Goal: Information Seeking & Learning: Learn about a topic

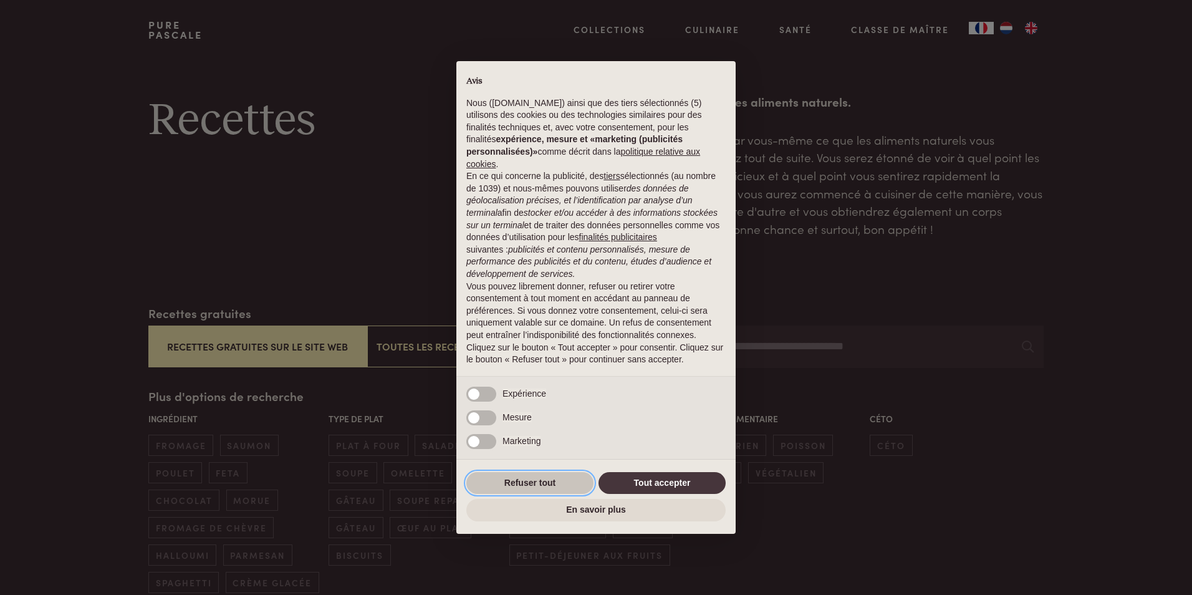
click at [536, 482] on button "Refuser tout" at bounding box center [529, 483] width 127 height 22
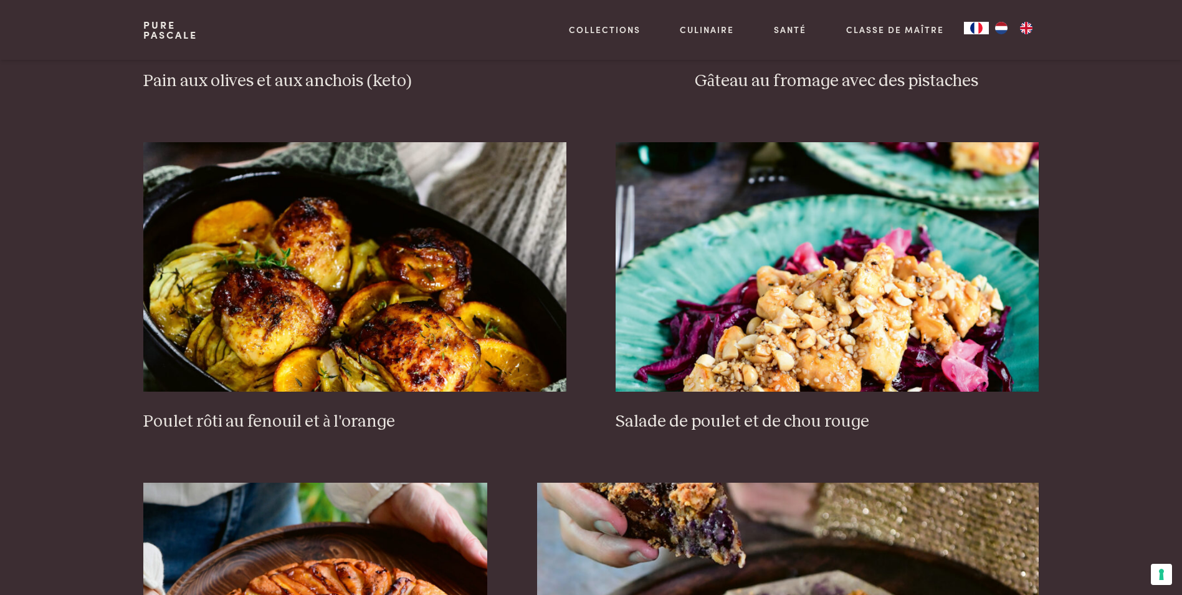
scroll to position [1558, 0]
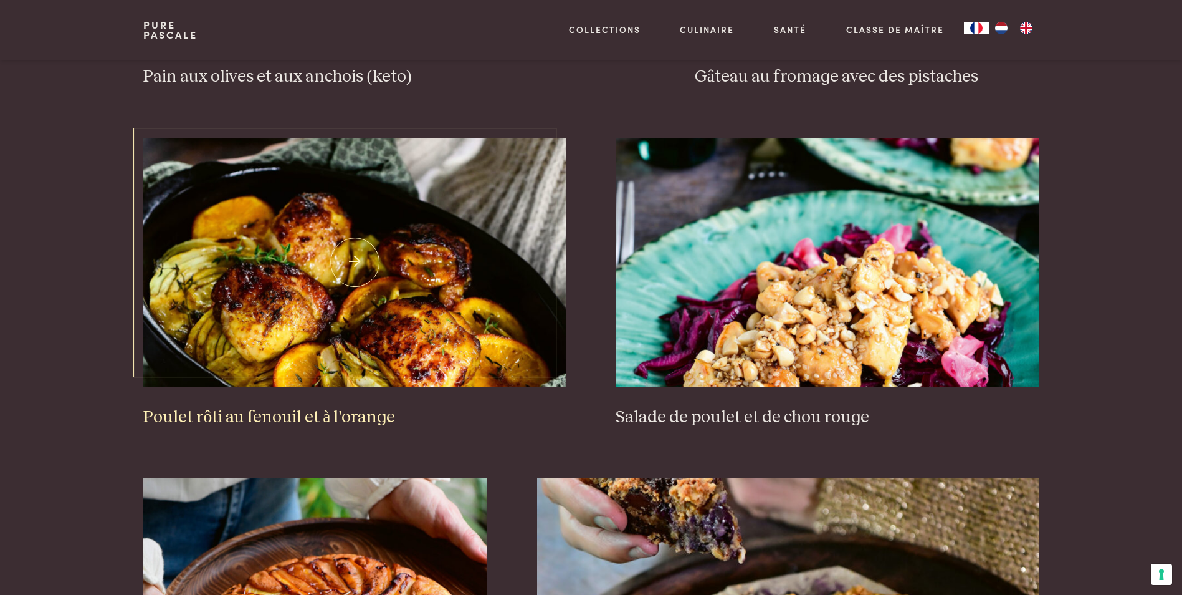
click at [332, 333] on img at bounding box center [354, 262] width 423 height 249
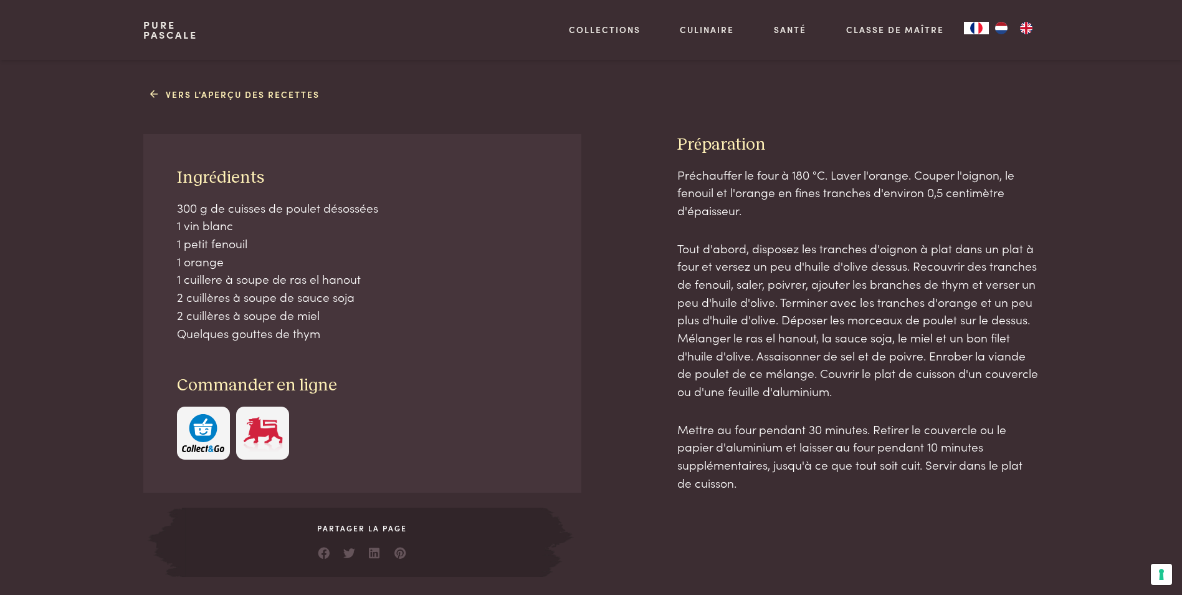
scroll to position [499, 0]
drag, startPoint x: 274, startPoint y: 276, endPoint x: 358, endPoint y: 331, distance: 100.3
click at [358, 331] on p "300 g de cuisses de poulet désossées 1 vin blanc 1 petit fenouil 1 orange 1 cui…" at bounding box center [363, 271] width 372 height 143
click at [221, 423] on img "button" at bounding box center [203, 434] width 42 height 38
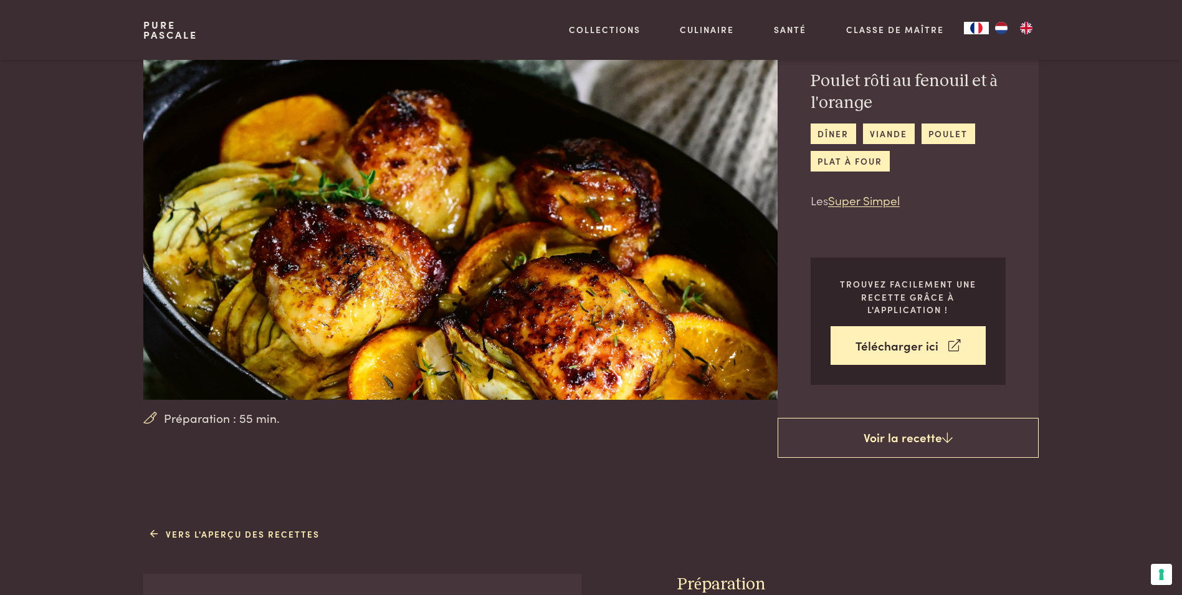
scroll to position [62, 0]
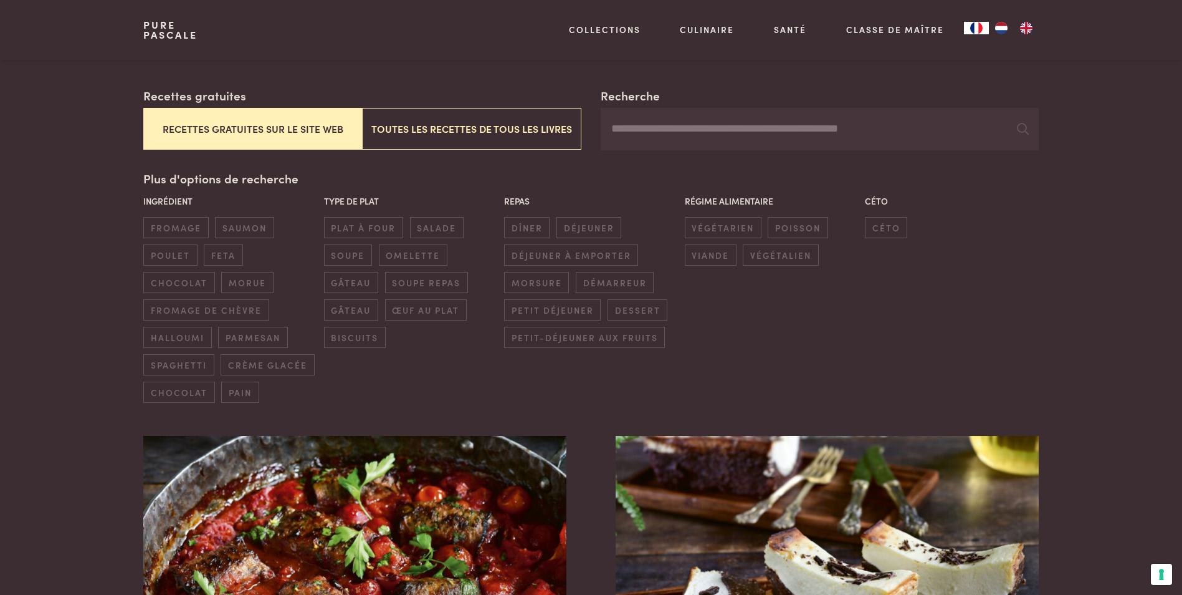
scroll to position [188, 0]
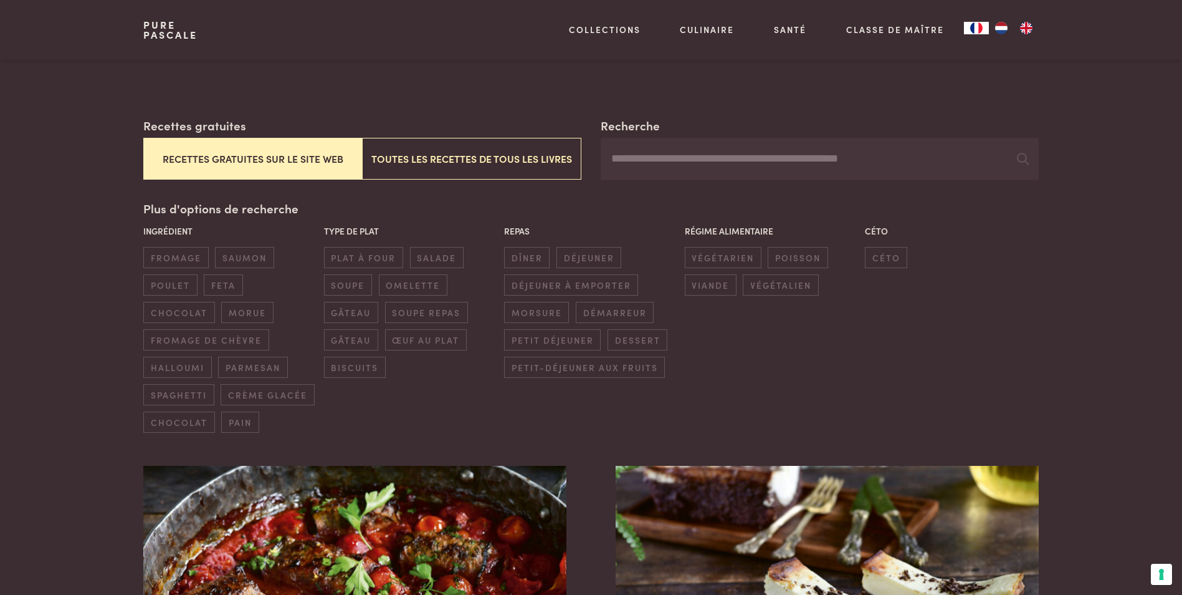
click at [745, 378] on div "Ingrédient fromage saumon poulet feta chocolat morue fromage de chèvre halloumi…" at bounding box center [591, 328] width 902 height 214
click at [717, 257] on span "végétarien" at bounding box center [723, 257] width 77 height 21
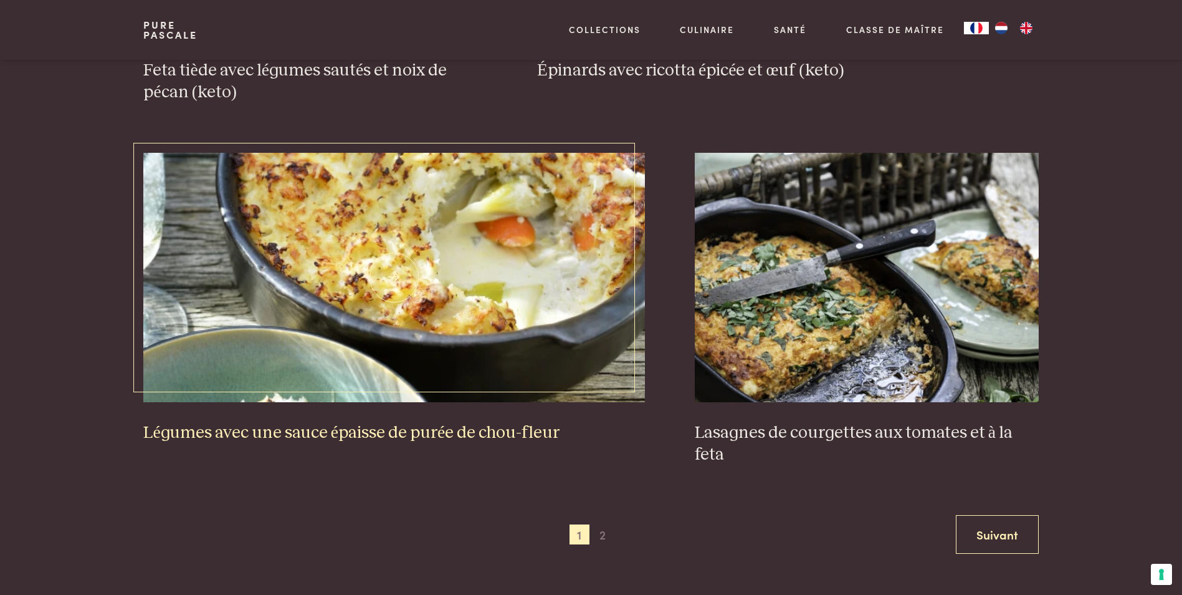
scroll to position [2361, 0]
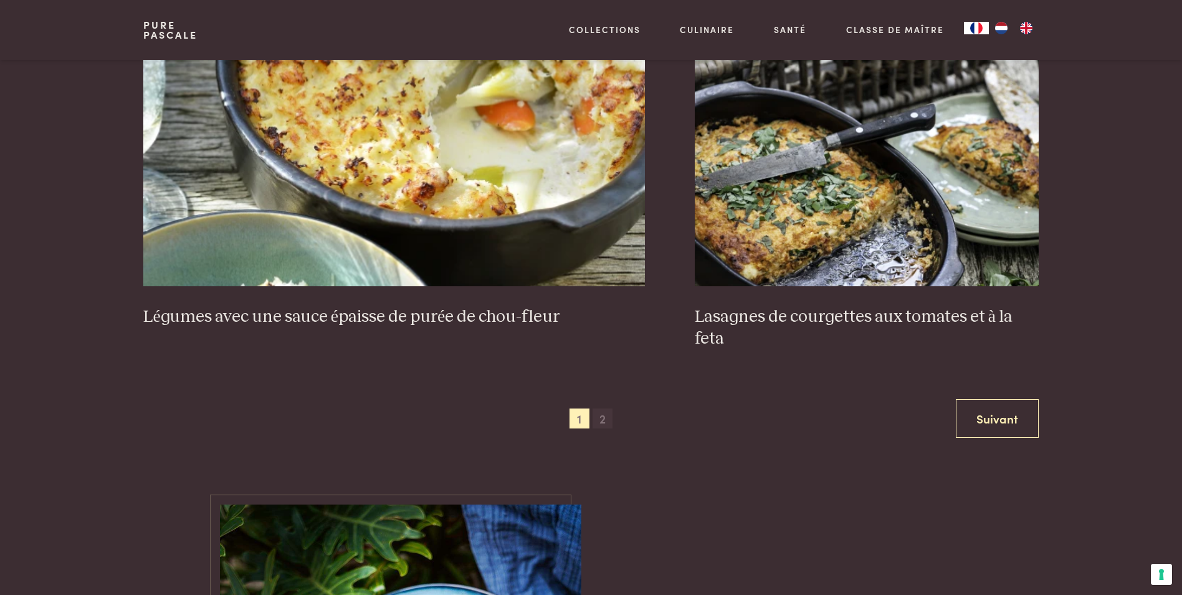
click at [597, 418] on span "2" at bounding box center [603, 418] width 20 height 20
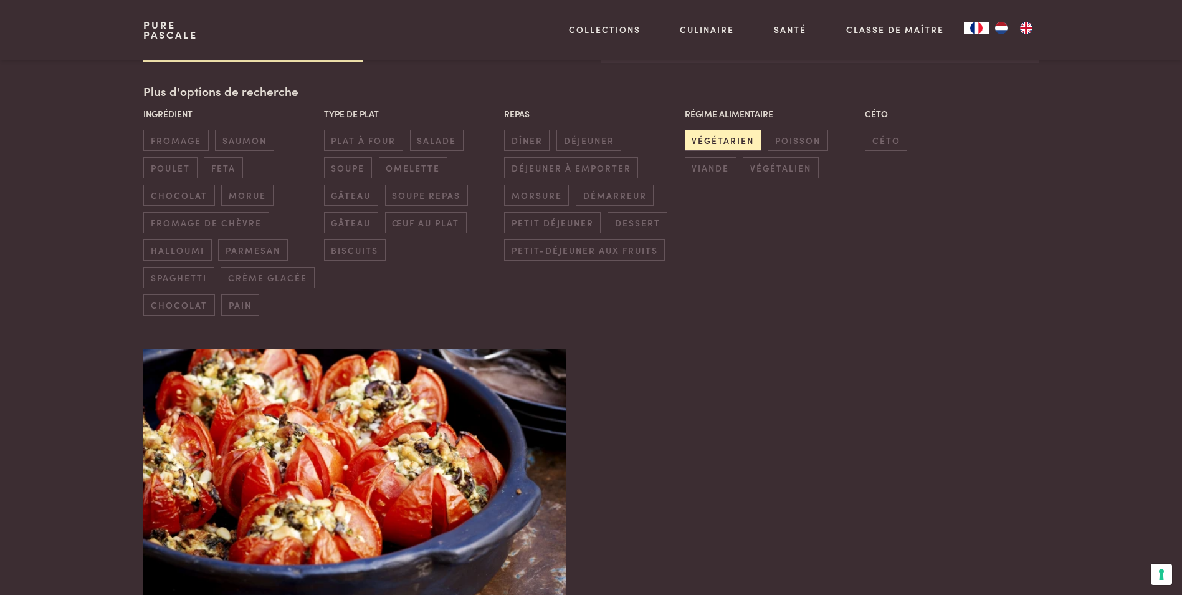
scroll to position [304, 0]
click at [527, 140] on span "dîner" at bounding box center [527, 140] width 46 height 21
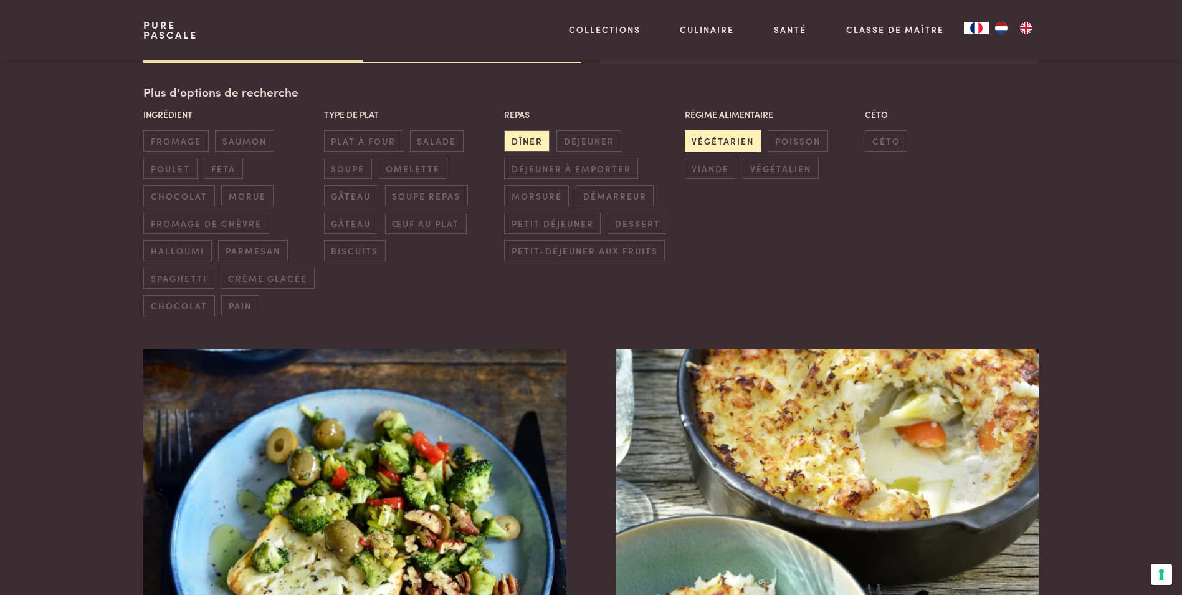
click at [723, 136] on span "végétarien" at bounding box center [723, 140] width 77 height 21
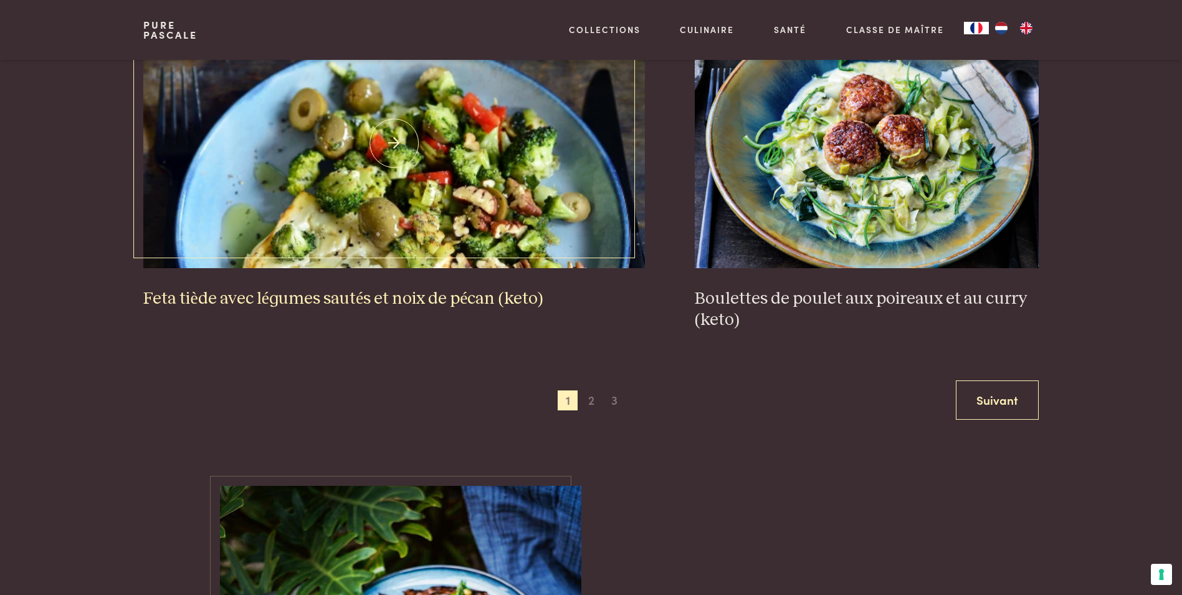
scroll to position [2424, 0]
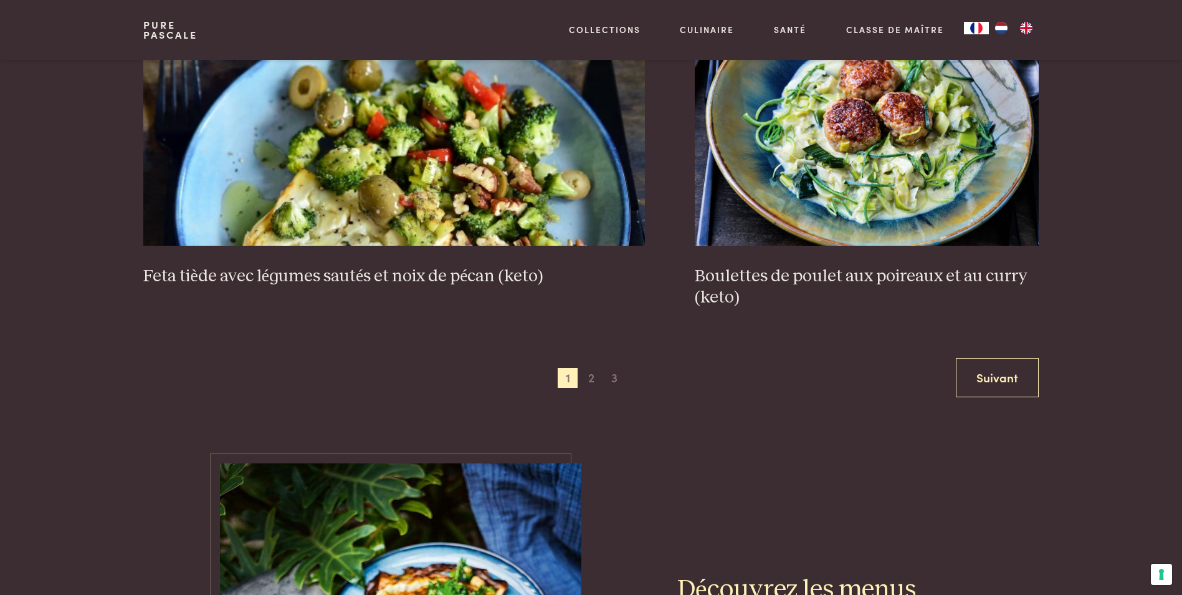
click at [581, 388] on div "Précédent 1 2 3 Suivant" at bounding box center [590, 377] width 895 height 39
click at [588, 386] on span "2" at bounding box center [592, 378] width 20 height 20
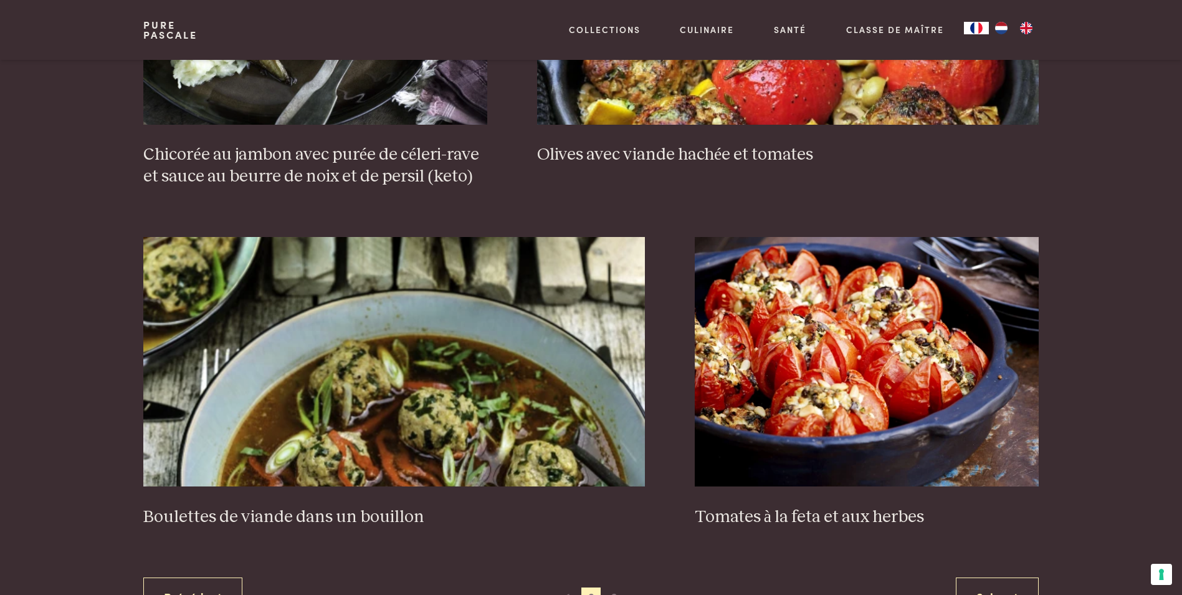
scroll to position [2237, 0]
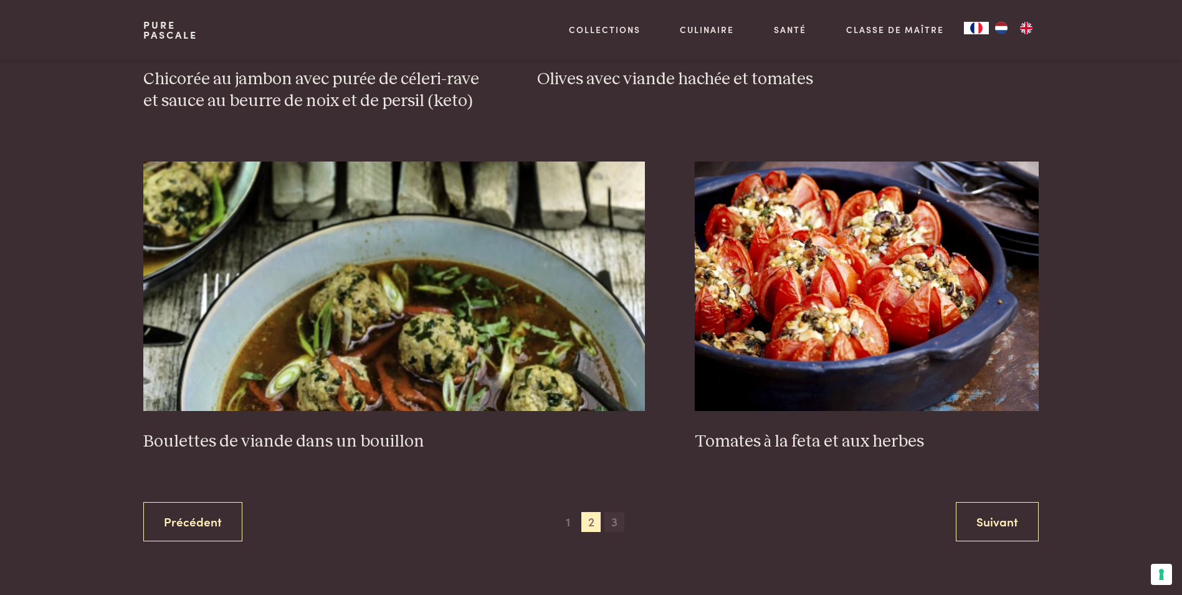
click at [612, 517] on span "3" at bounding box center [615, 522] width 20 height 20
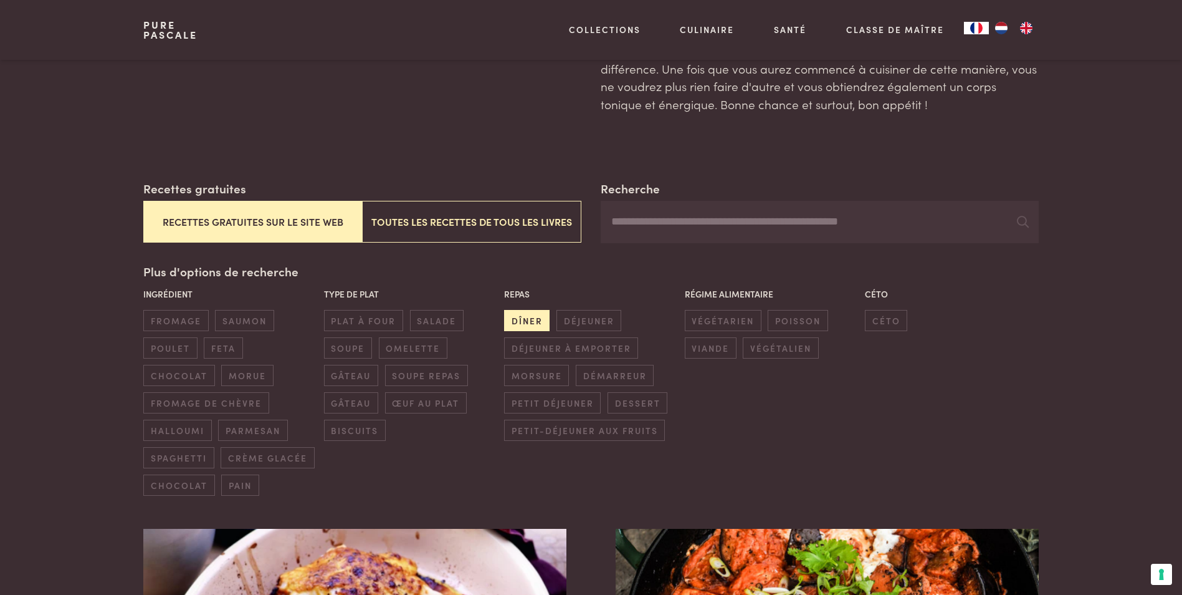
click at [524, 314] on span "dîner" at bounding box center [527, 320] width 46 height 21
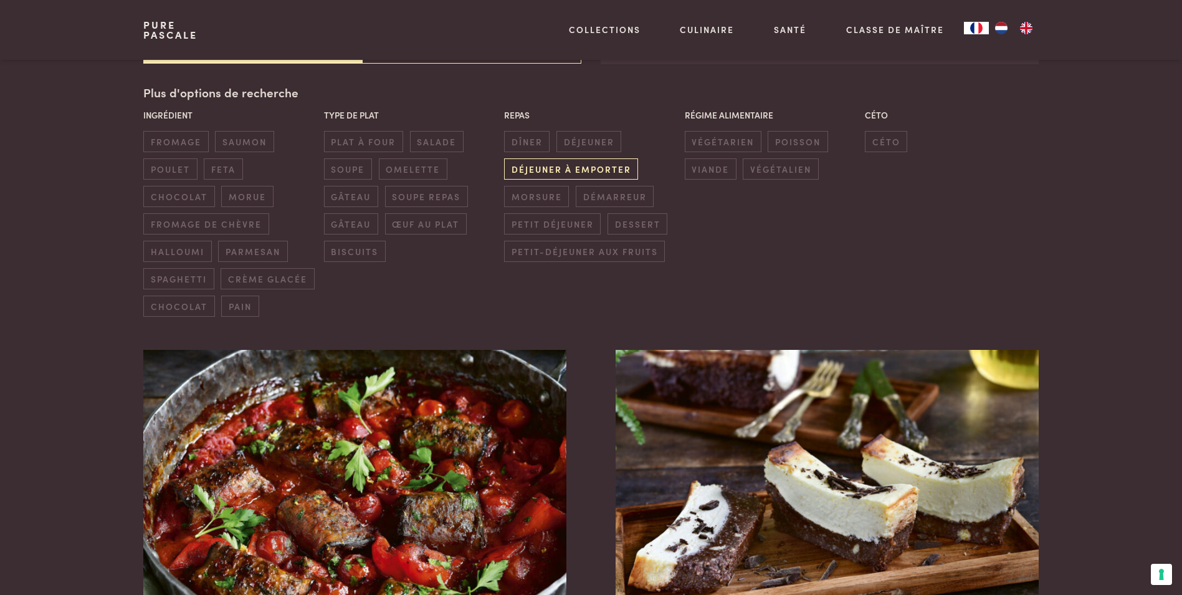
scroll to position [304, 0]
click at [563, 173] on span "déjeuner à emporter" at bounding box center [571, 168] width 134 height 21
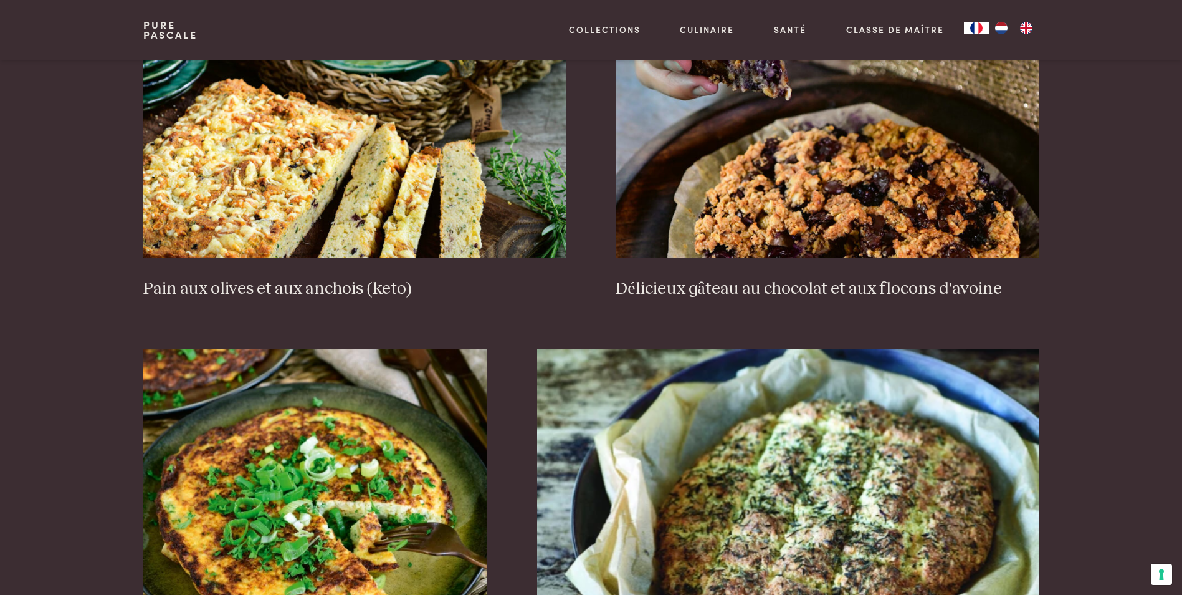
scroll to position [616, 0]
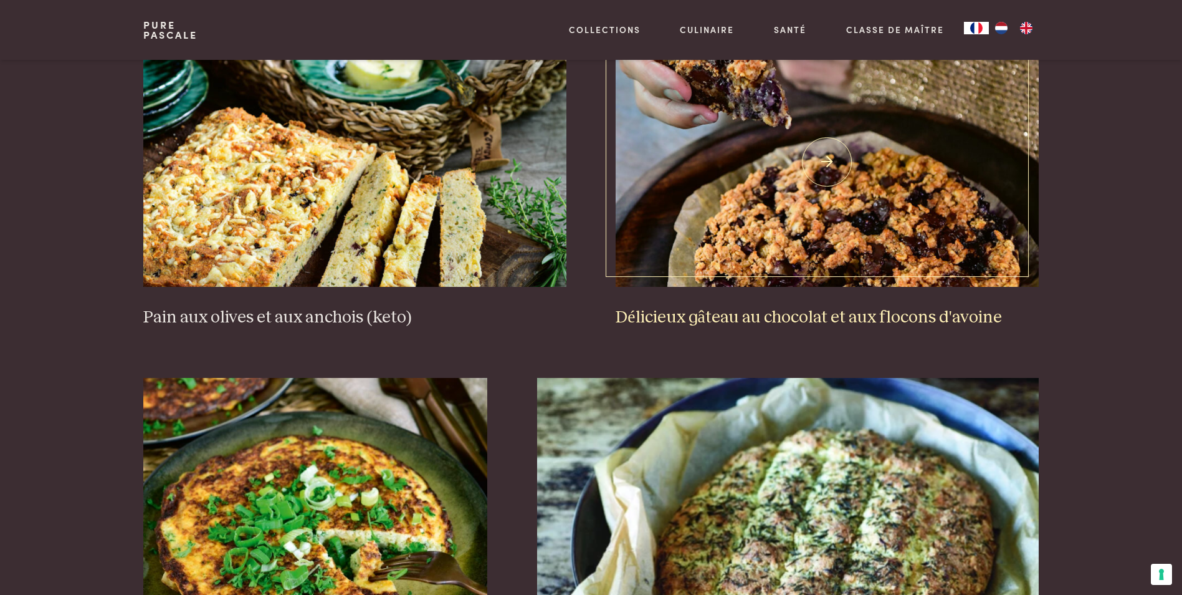
click at [671, 246] on img at bounding box center [827, 161] width 423 height 249
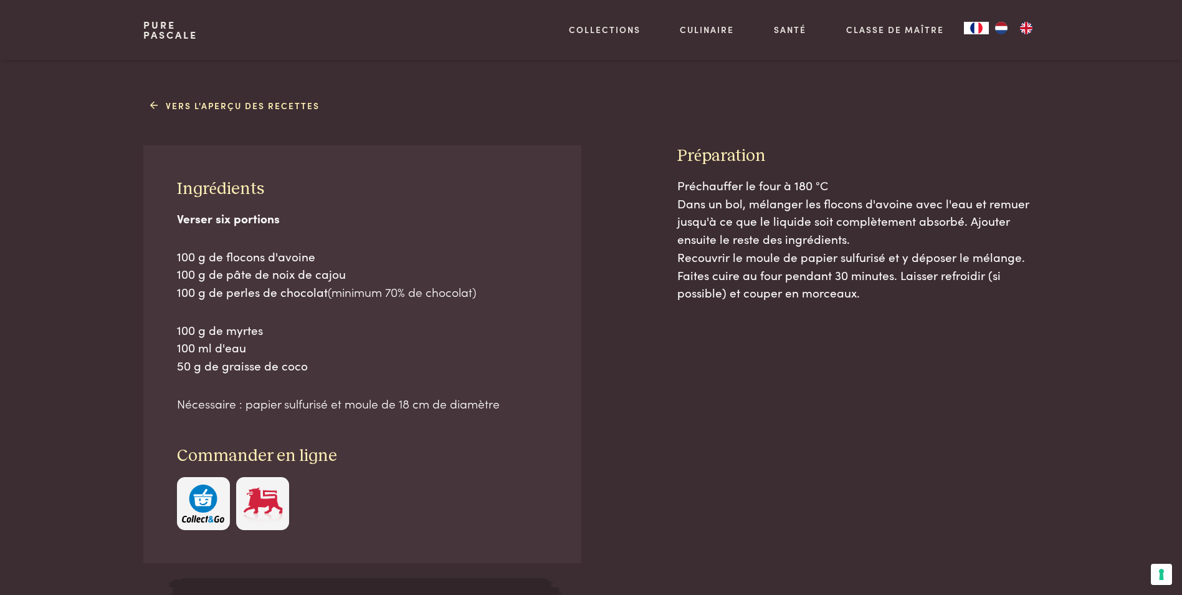
scroll to position [623, 0]
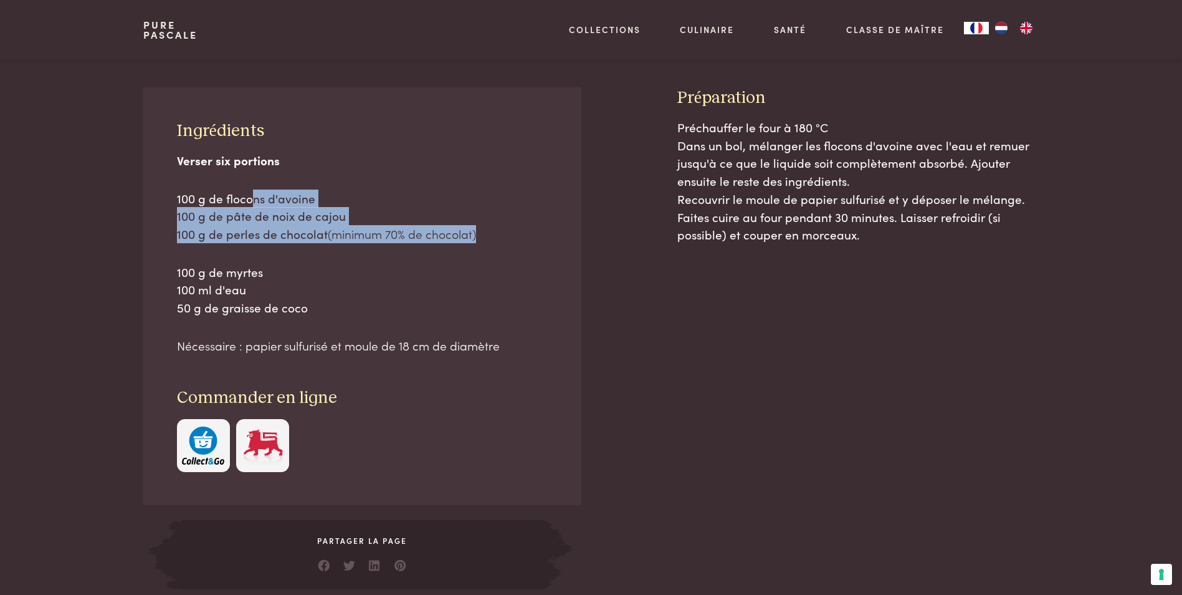
drag, startPoint x: 251, startPoint y: 191, endPoint x: 506, endPoint y: 239, distance: 260.0
click at [506, 239] on p "100 g de flocons d'avoine 100 g de pâte de noix de cajou 100 g de perles de cho…" at bounding box center [363, 216] width 372 height 54
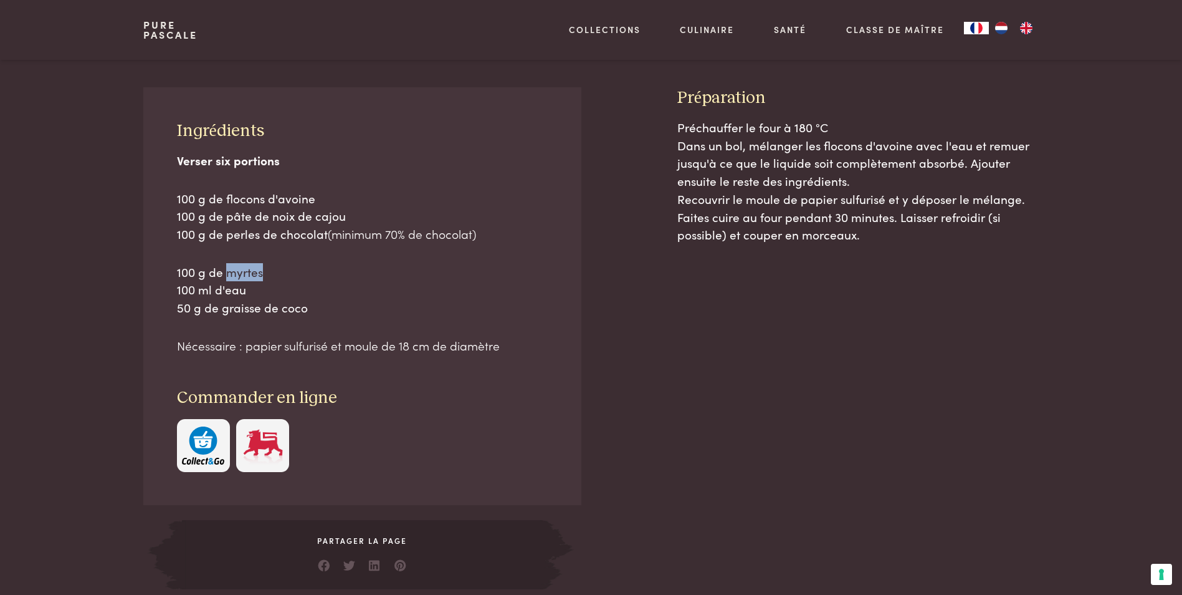
drag, startPoint x: 264, startPoint y: 272, endPoint x: 229, endPoint y: 274, distance: 35.0
click at [229, 274] on p "100 g de myrtes 100 ml d'eau 50 g de graisse de coco" at bounding box center [363, 290] width 372 height 54
drag, startPoint x: 229, startPoint y: 274, endPoint x: 245, endPoint y: 274, distance: 15.6
copy span "myrtes"
click at [204, 443] on img "button" at bounding box center [203, 445] width 42 height 38
